Goal: Transaction & Acquisition: Purchase product/service

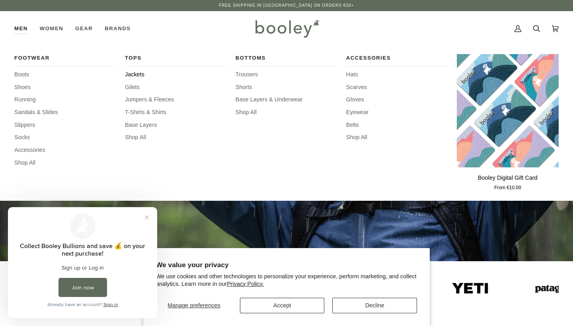
click at [134, 72] on span "Jackets" at bounding box center [176, 74] width 102 height 9
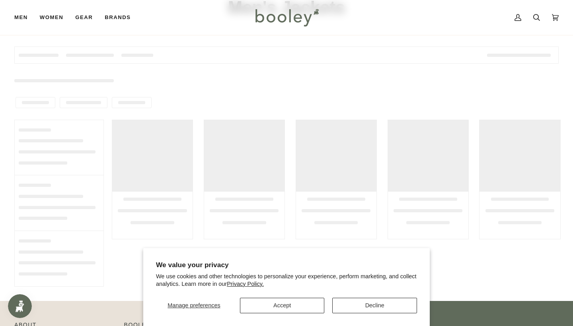
click at [344, 307] on button "Decline" at bounding box center [374, 306] width 85 height 16
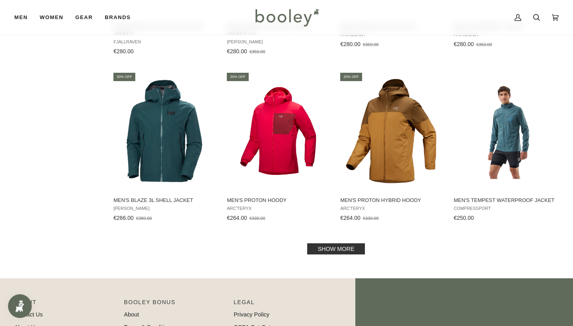
scroll to position [753, 0]
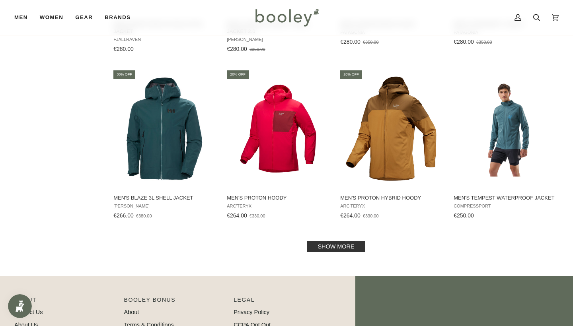
click at [334, 243] on link "Show more" at bounding box center [335, 246] width 57 height 11
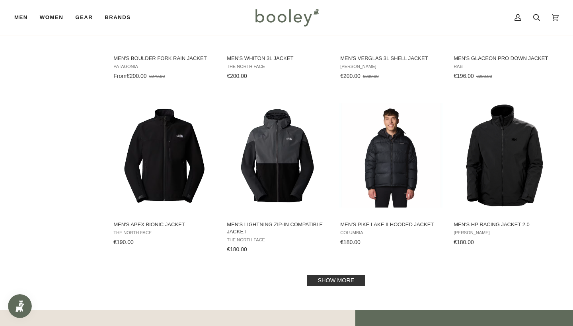
scroll to position [1576, 0]
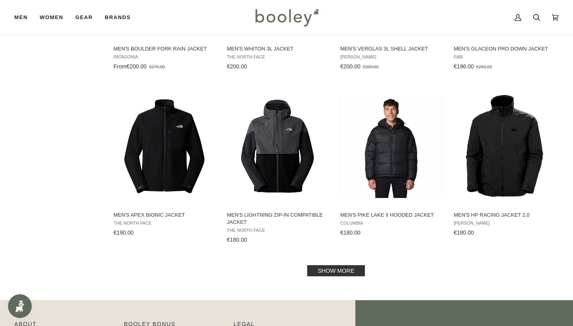
click at [336, 265] on link "Show more" at bounding box center [335, 270] width 57 height 11
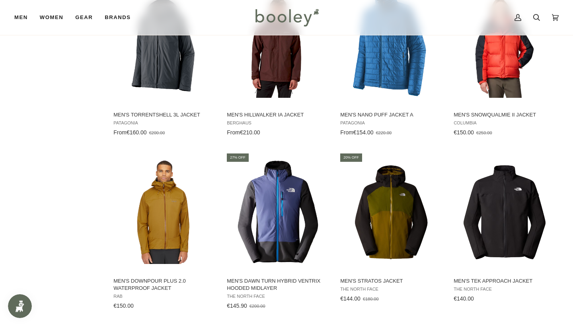
scroll to position [2365, 0]
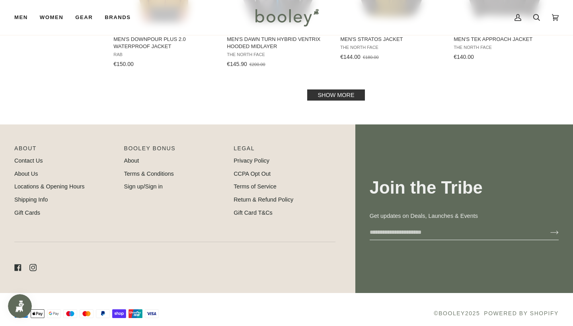
click at [337, 90] on link "Show more" at bounding box center [335, 95] width 57 height 11
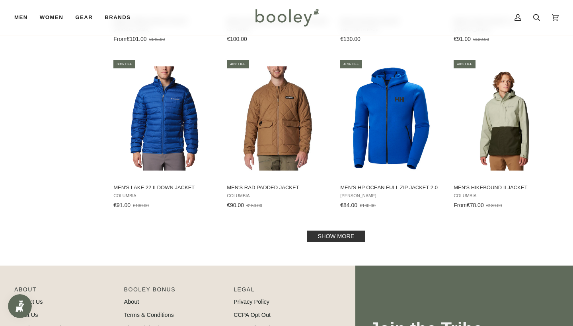
scroll to position [3316, 0]
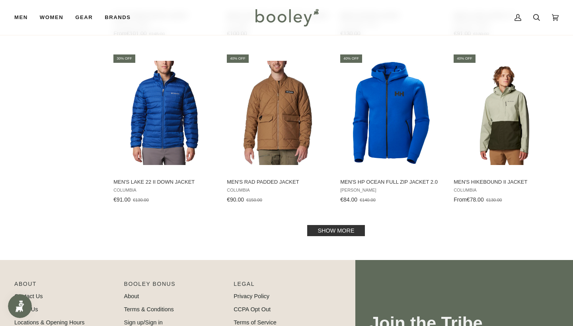
click at [349, 225] on link "Show more" at bounding box center [335, 230] width 57 height 11
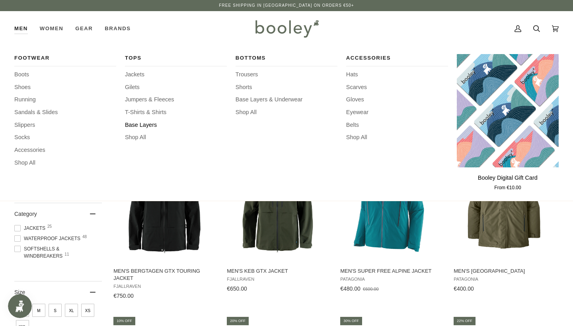
click at [158, 124] on span "Base Layers" at bounding box center [176, 125] width 102 height 9
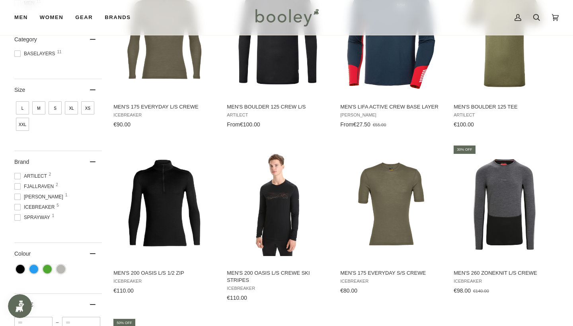
scroll to position [165, 0]
